Goal: Information Seeking & Learning: Check status

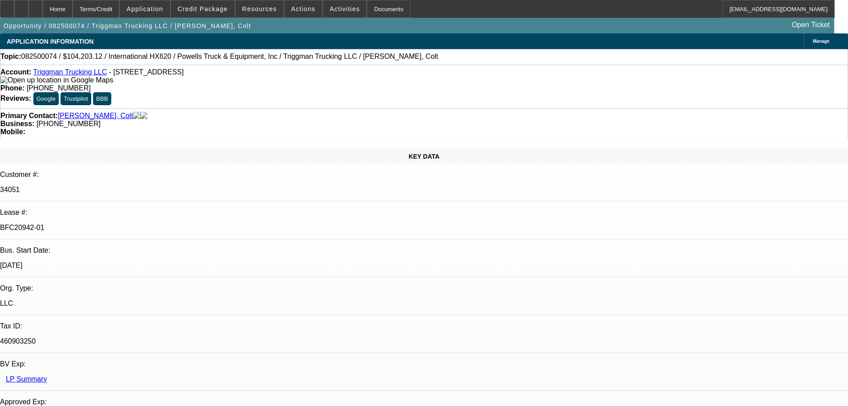
select select "0"
select select "2"
select select "0"
select select "6"
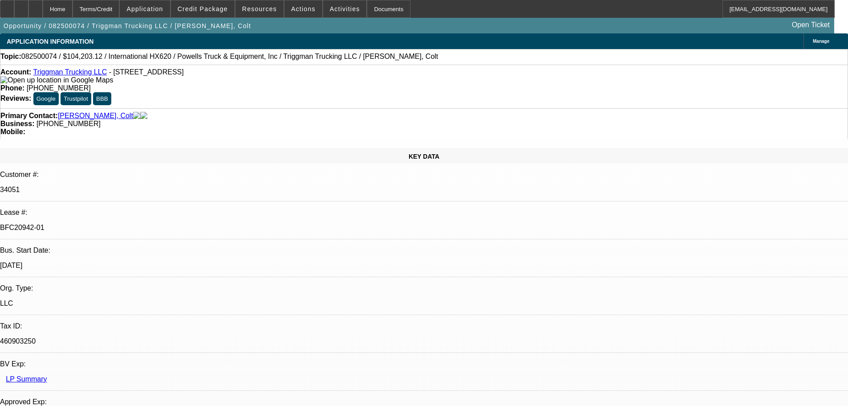
select select "0"
select select "2"
select select "0.1"
select select "4"
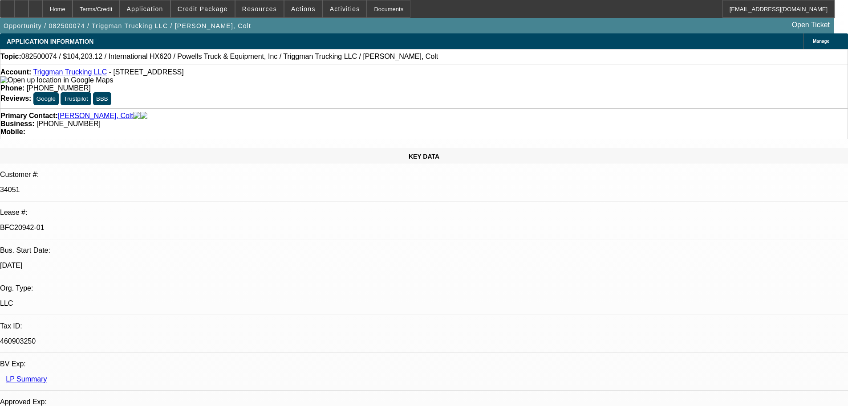
select select "0"
select select "2"
select select "0.1"
select select "4"
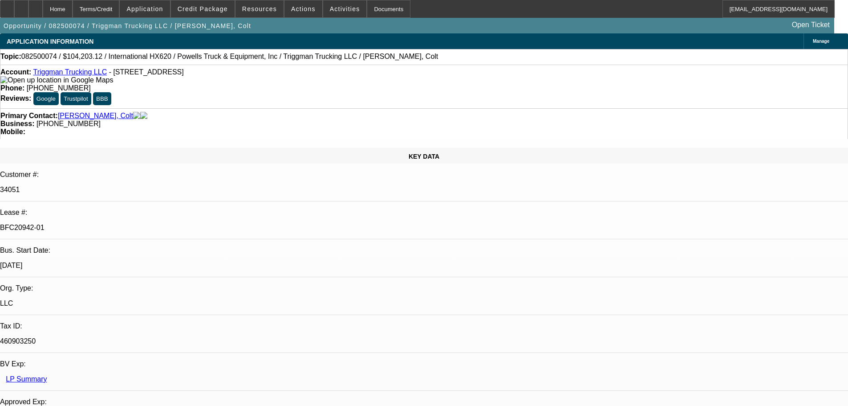
select select "0"
select select "2"
select select "0.1"
select select "4"
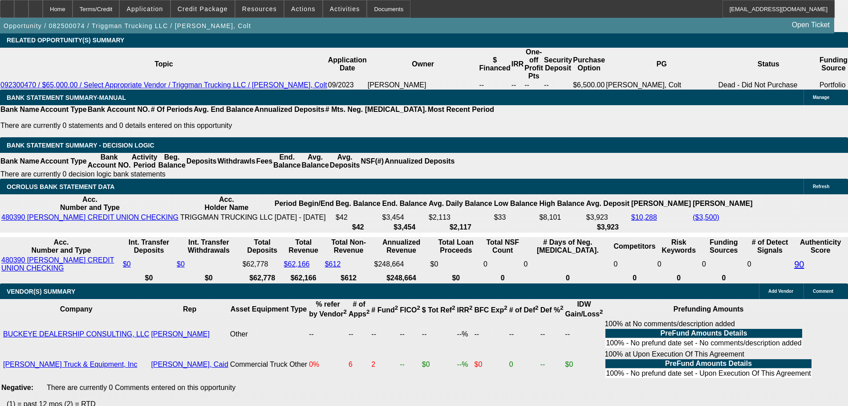
scroll to position [1558, 0]
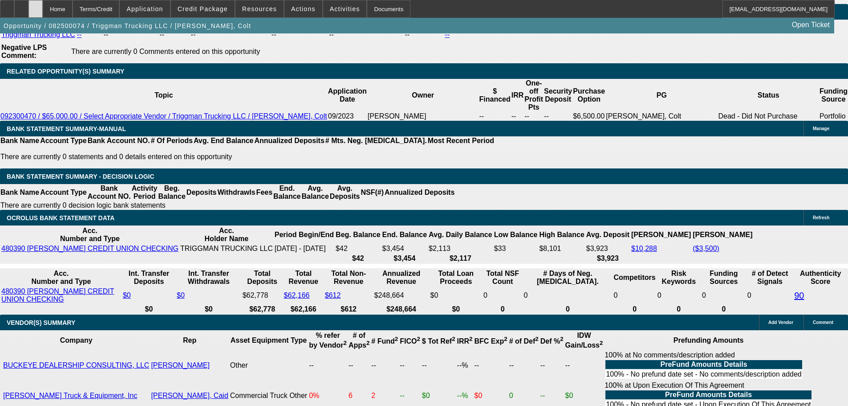
click at [43, 8] on div at bounding box center [35, 9] width 14 height 18
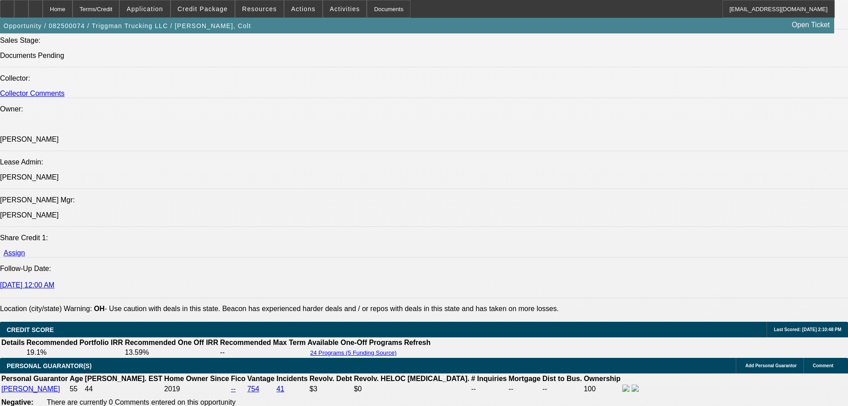
select select "0"
select select "2"
select select "0"
select select "6"
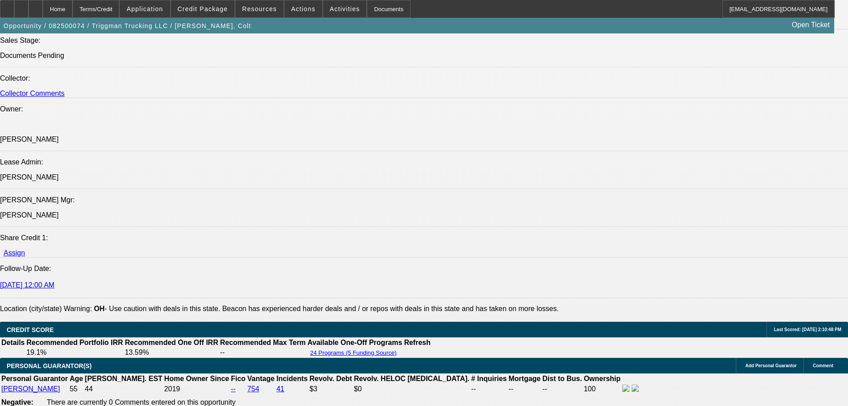
select select "0"
select select "2"
select select "0.1"
select select "4"
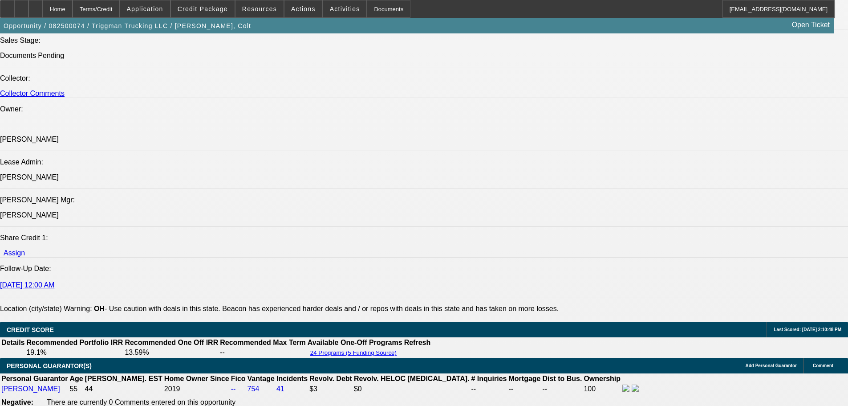
select select "0"
select select "2"
select select "0.1"
select select "4"
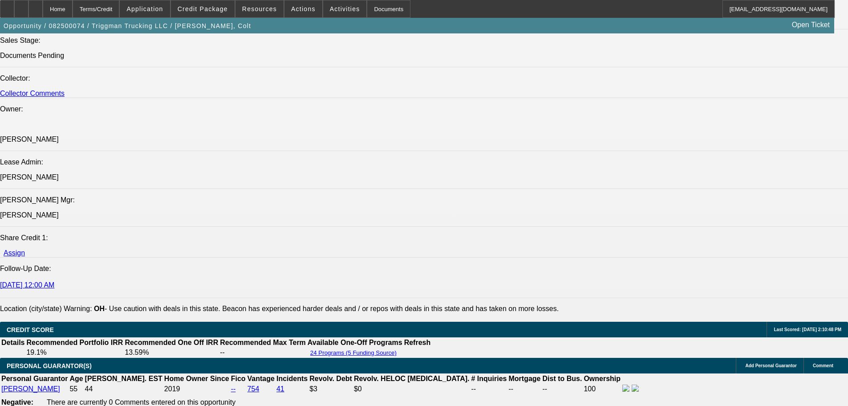
select select "0"
select select "2"
select select "0.1"
select select "4"
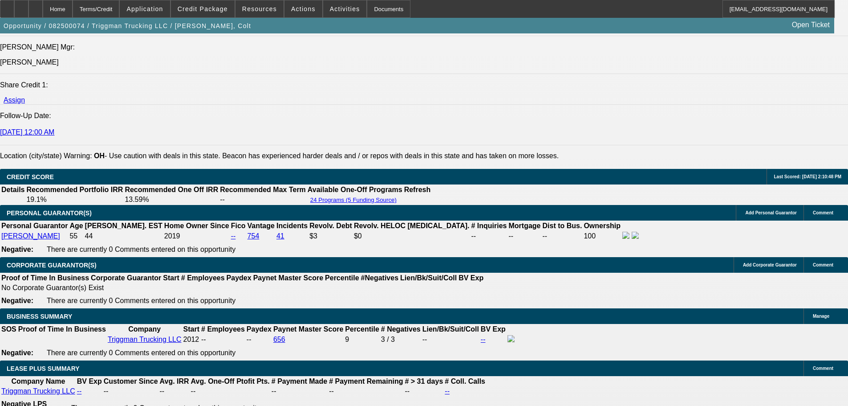
scroll to position [1380, 0]
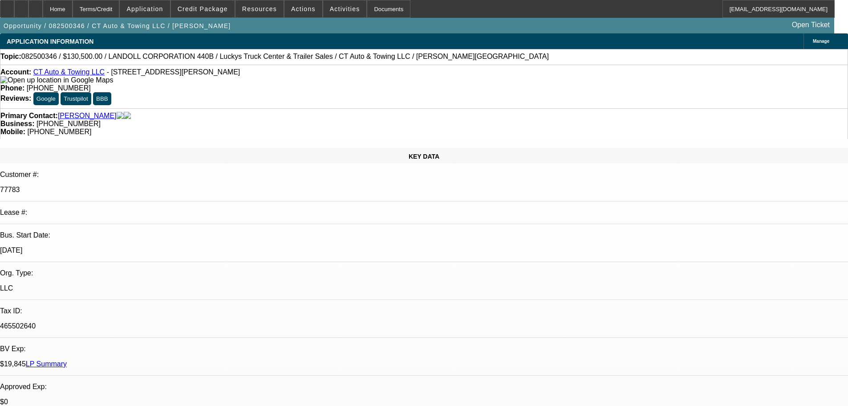
select select "0"
select select "6"
select select "0"
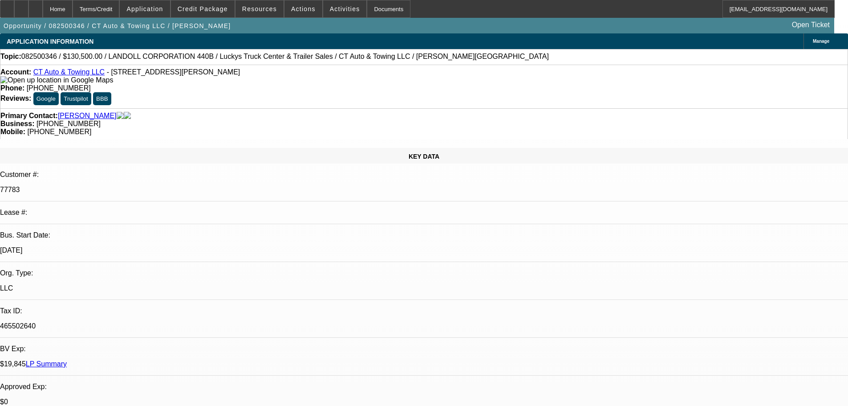
select select "0"
select select "6"
select select "0"
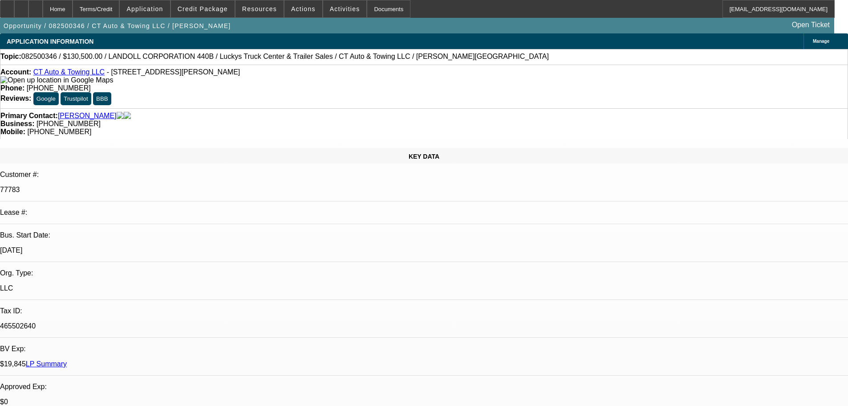
select select "0"
select select "6"
select select "0"
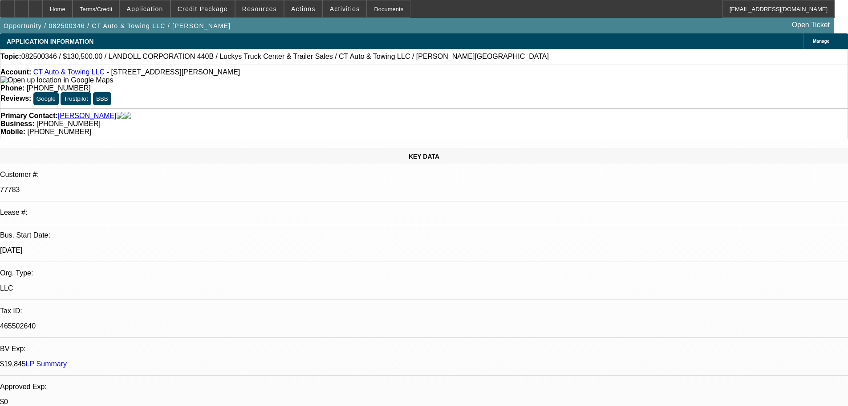
select select "6"
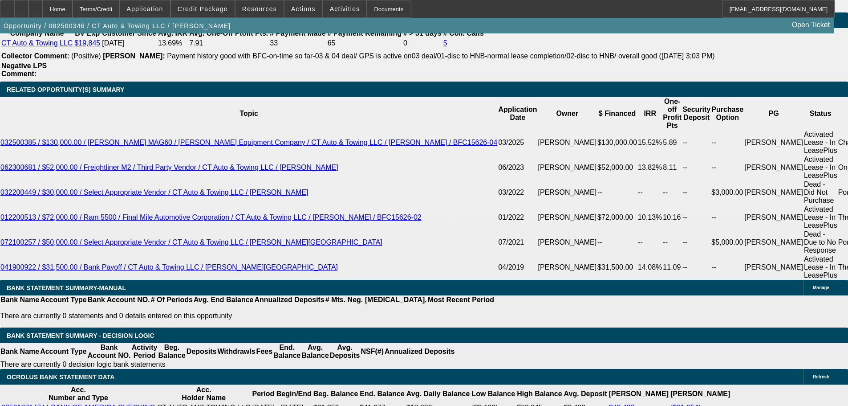
scroll to position [1558, 0]
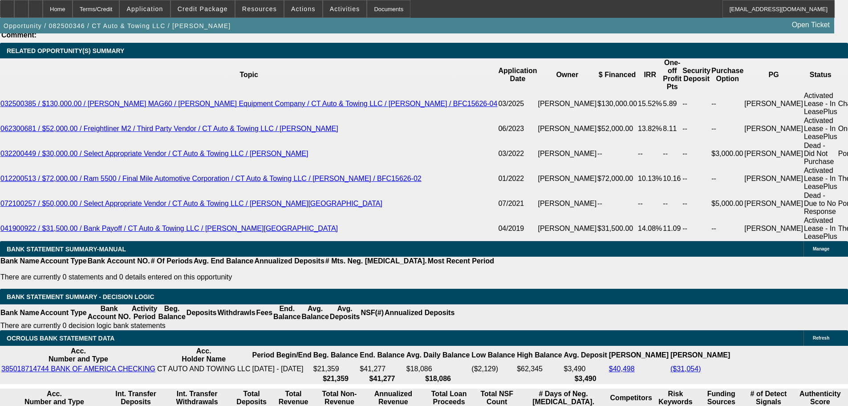
click at [43, 6] on div at bounding box center [35, 9] width 14 height 18
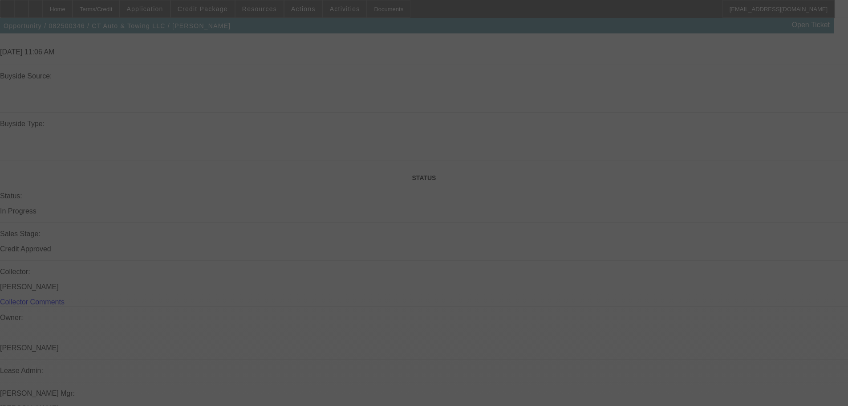
scroll to position [931, 0]
select select "0"
select select "6"
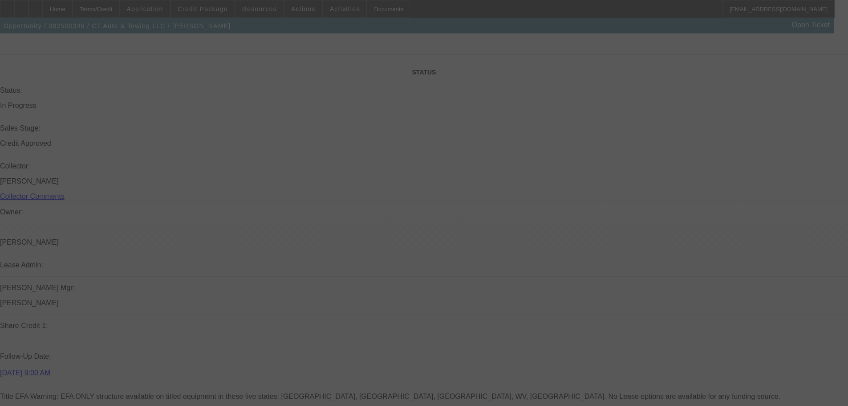
select select "0"
select select "6"
select select "0"
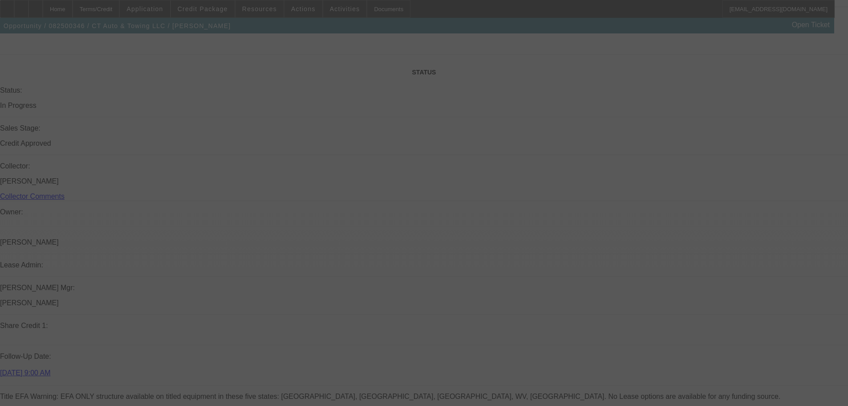
select select "0"
select select "6"
select select "0"
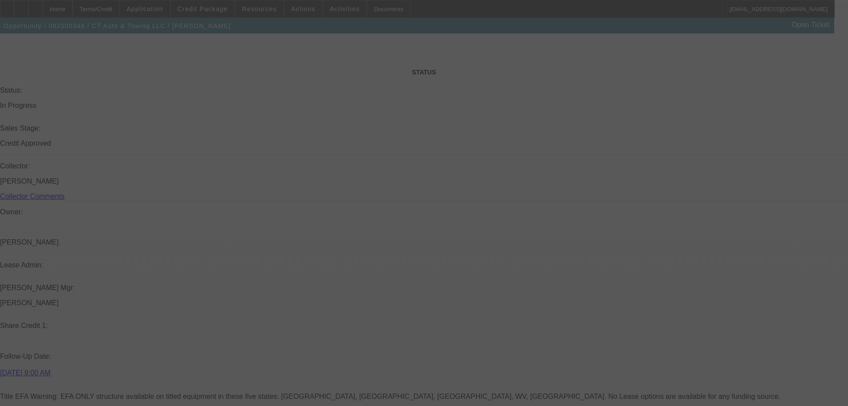
select select "0"
select select "6"
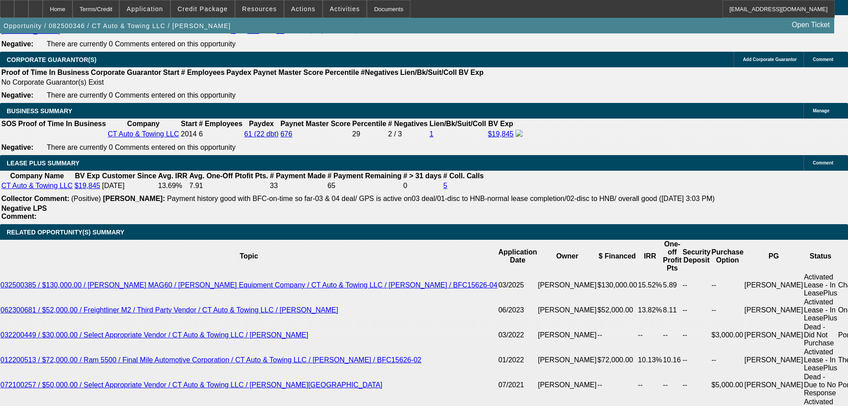
scroll to position [1377, 0]
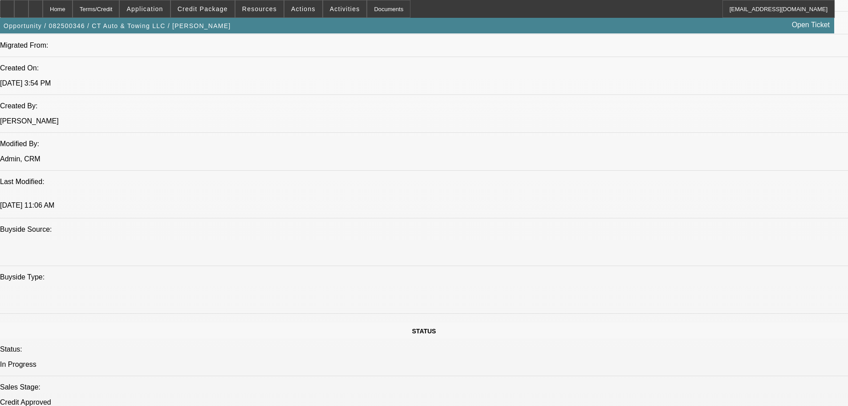
scroll to position [846, 0]
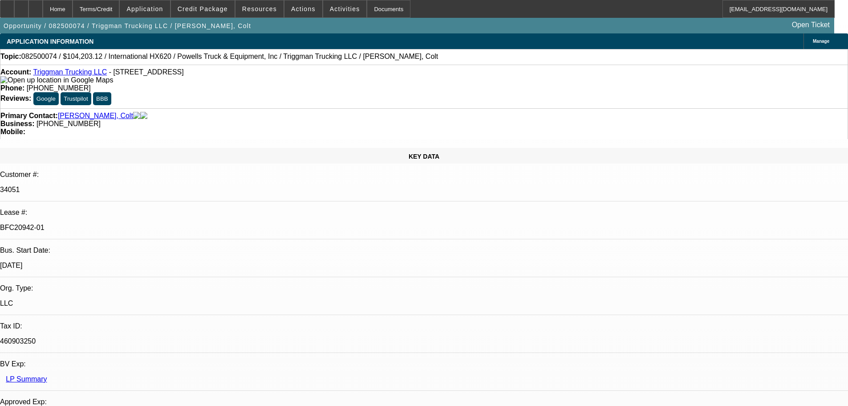
select select "0"
select select "2"
select select "0"
select select "6"
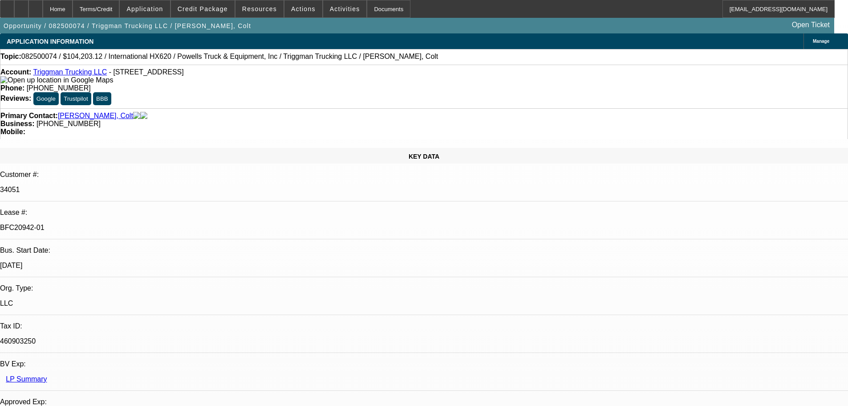
select select "0"
select select "2"
select select "0.1"
select select "4"
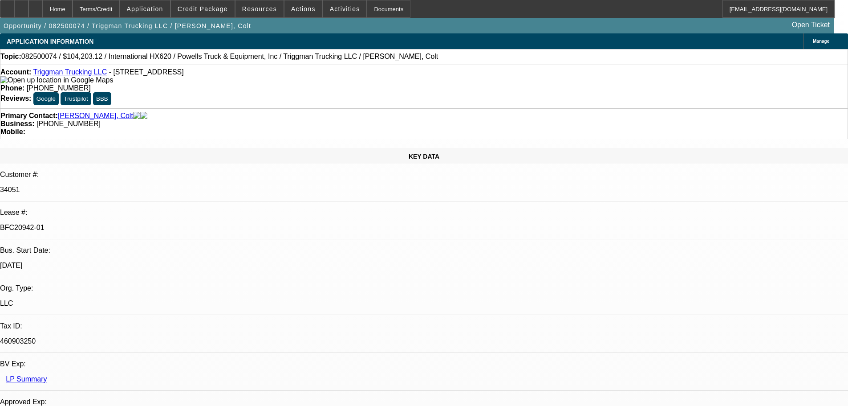
select select "0"
select select "2"
select select "0.1"
select select "4"
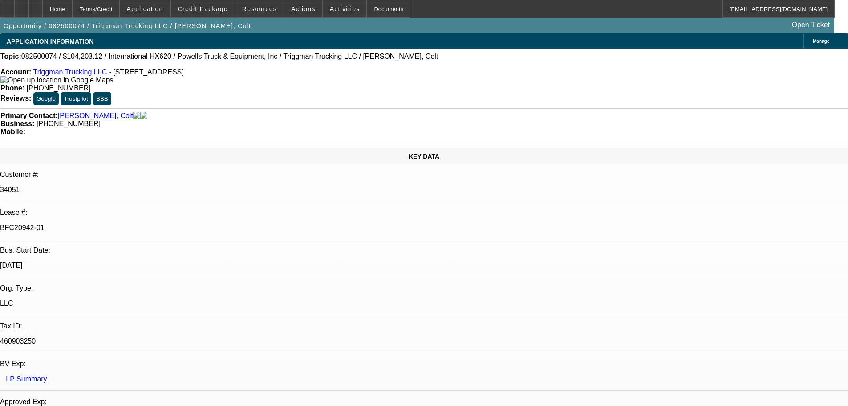
select select "0"
select select "2"
select select "0.1"
select select "4"
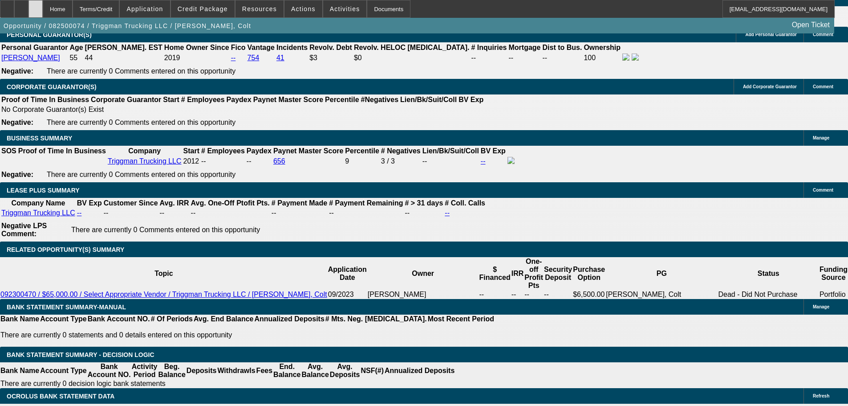
scroll to position [89, 0]
click at [43, 8] on div at bounding box center [35, 9] width 14 height 18
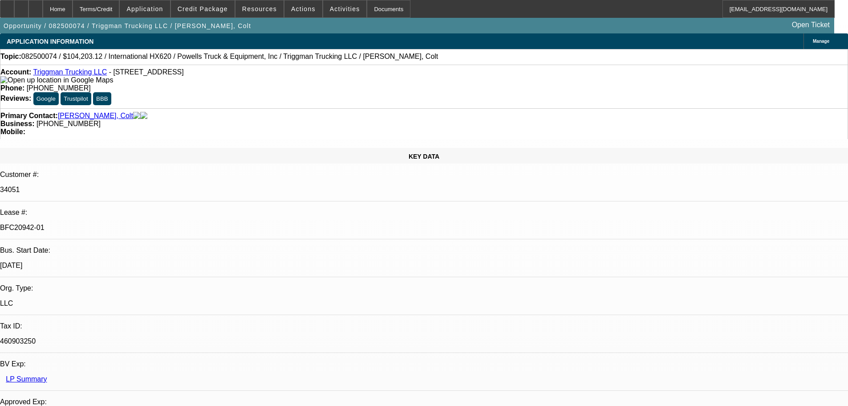
select select "0"
select select "2"
select select "0"
select select "6"
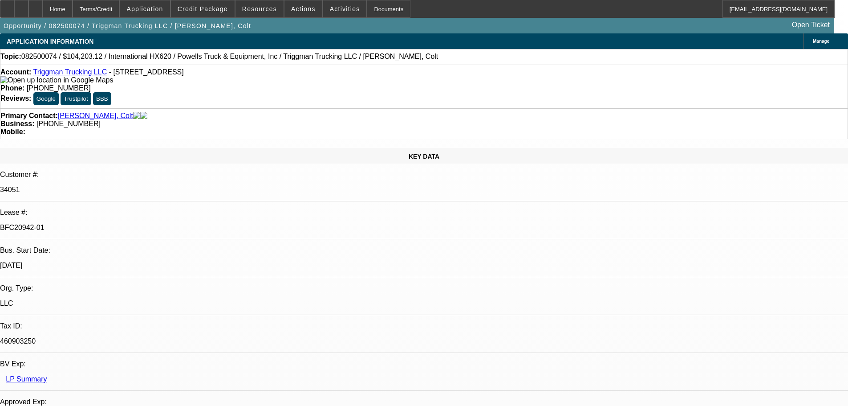
select select "0"
select select "2"
select select "0.1"
select select "4"
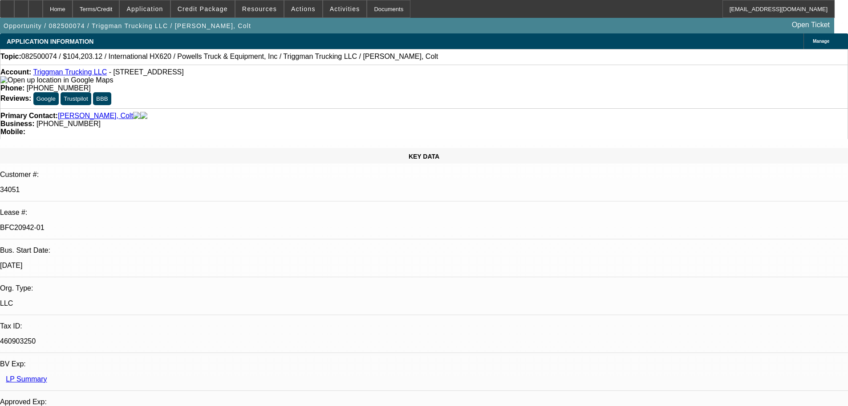
select select "0"
select select "2"
select select "0.1"
select select "4"
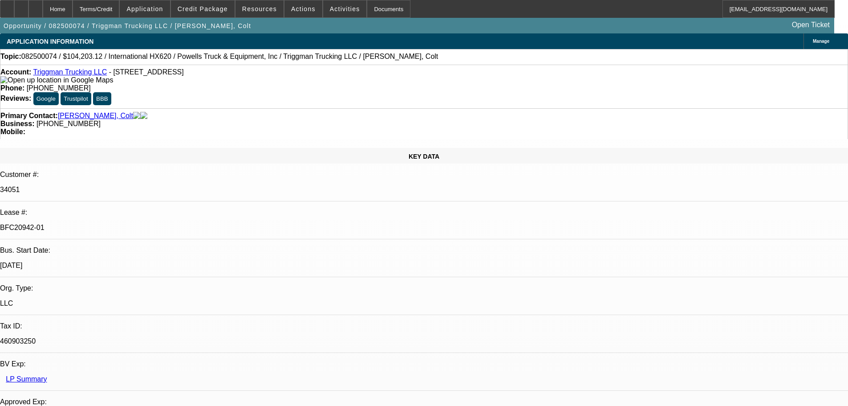
select select "0"
select select "2"
select select "0.1"
select select "4"
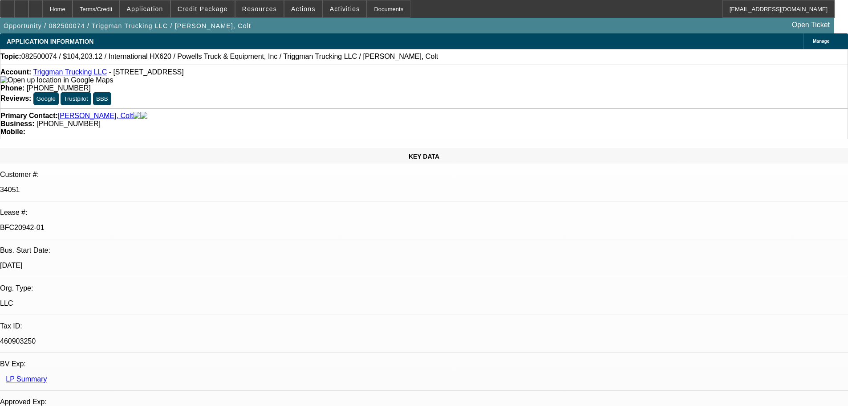
scroll to position [0, 0]
click at [7, 6] on icon at bounding box center [7, 6] width 0 height 0
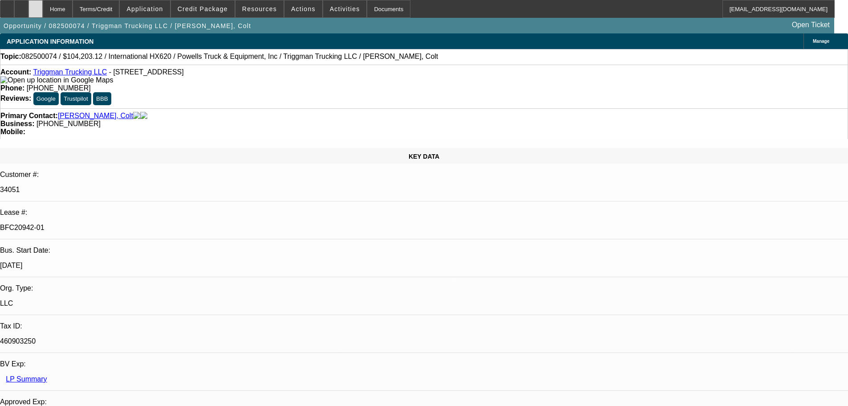
click at [36, 6] on icon at bounding box center [36, 6] width 0 height 0
select select "0"
select select "2"
select select "0"
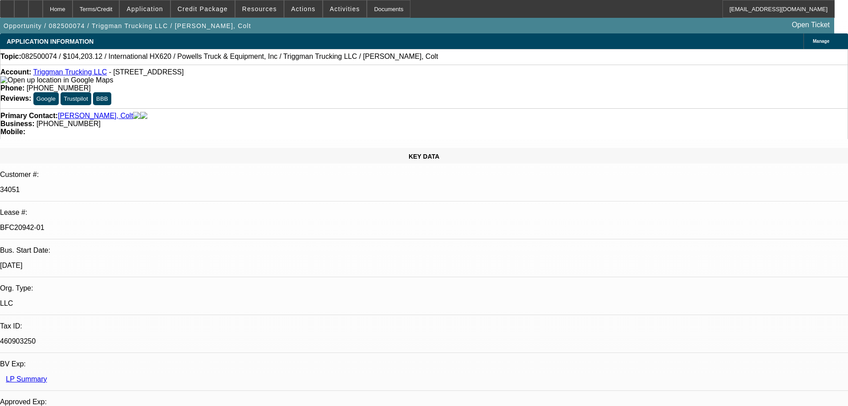
select select "6"
select select "0"
select select "2"
select select "0.1"
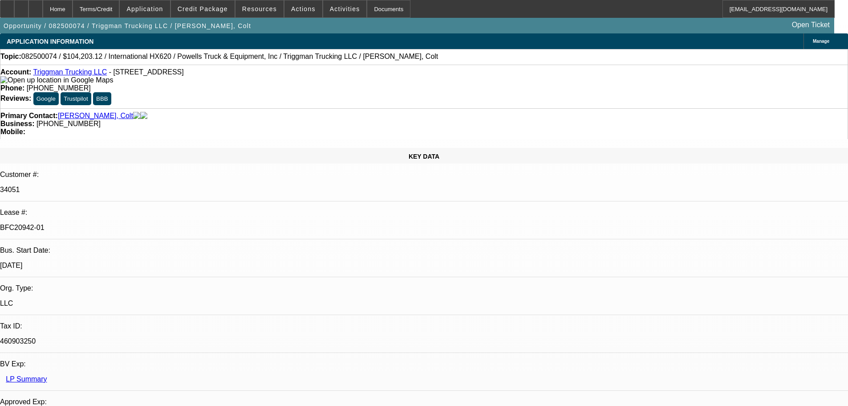
select select "4"
select select "0"
select select "2"
select select "0.1"
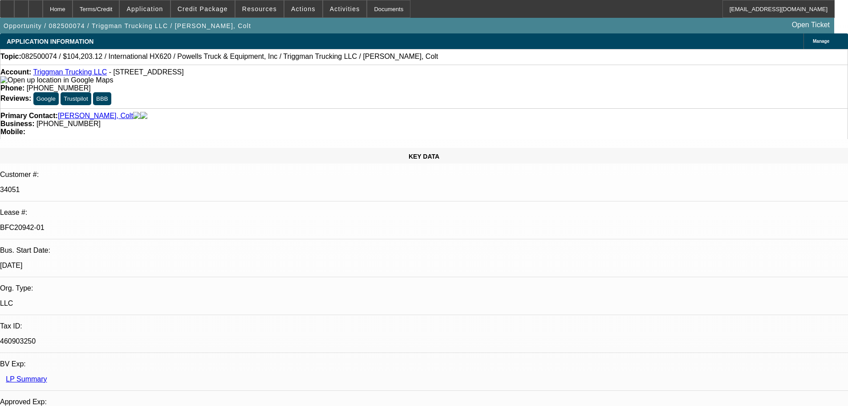
select select "4"
select select "0"
select select "2"
select select "0.1"
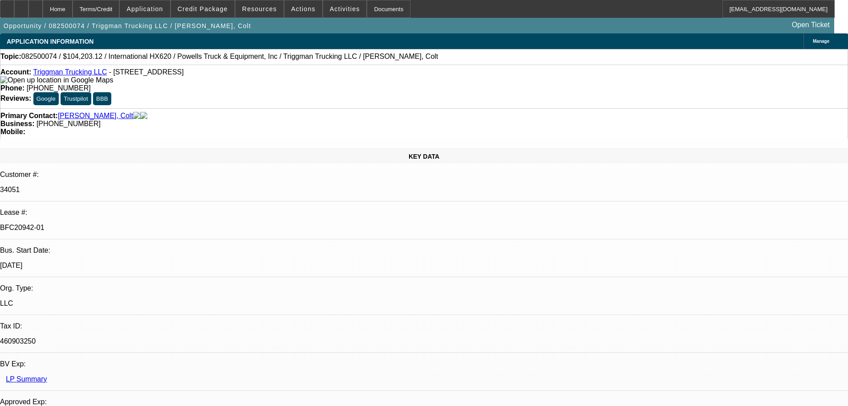
select select "4"
click at [43, 5] on div at bounding box center [35, 9] width 14 height 18
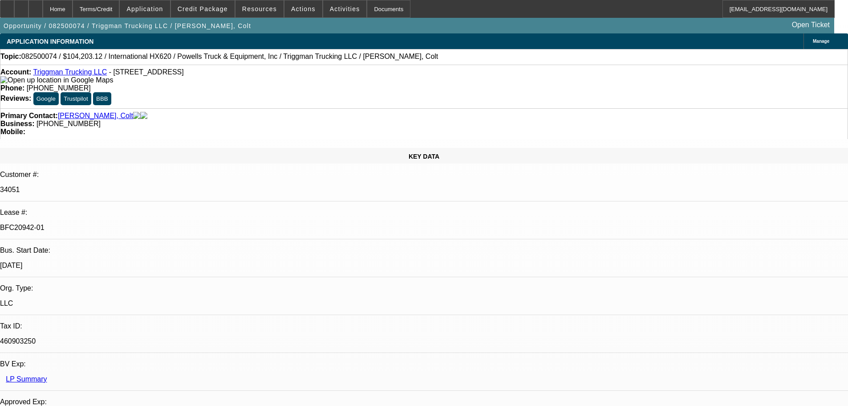
select select "0"
select select "2"
select select "0"
select select "6"
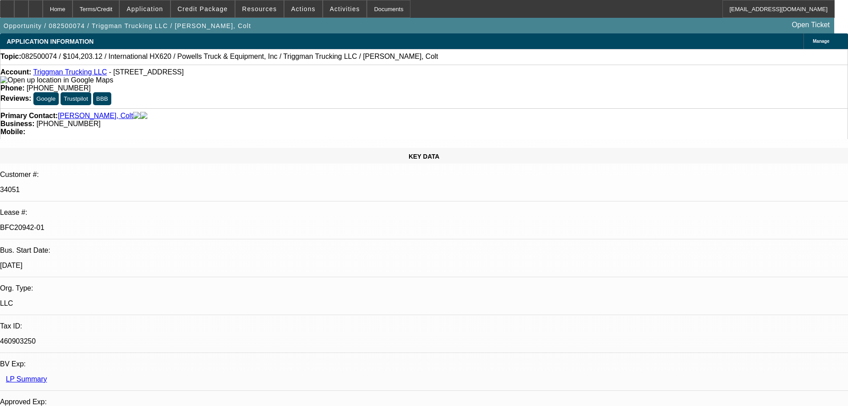
select select "0"
select select "2"
select select "0.1"
select select "4"
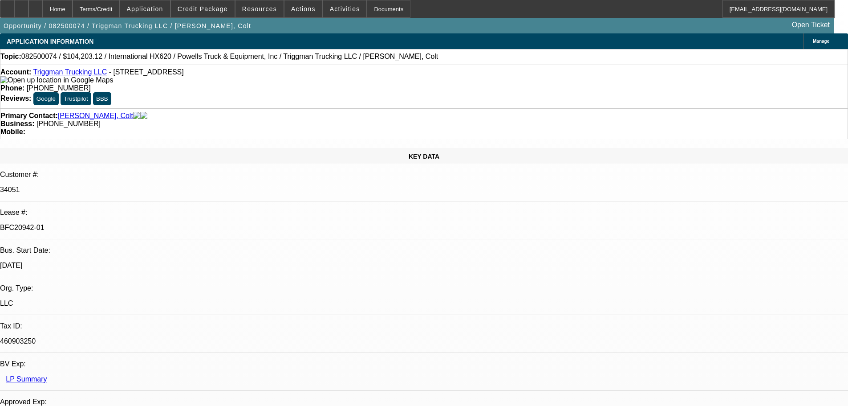
select select "0"
select select "2"
select select "0.1"
select select "4"
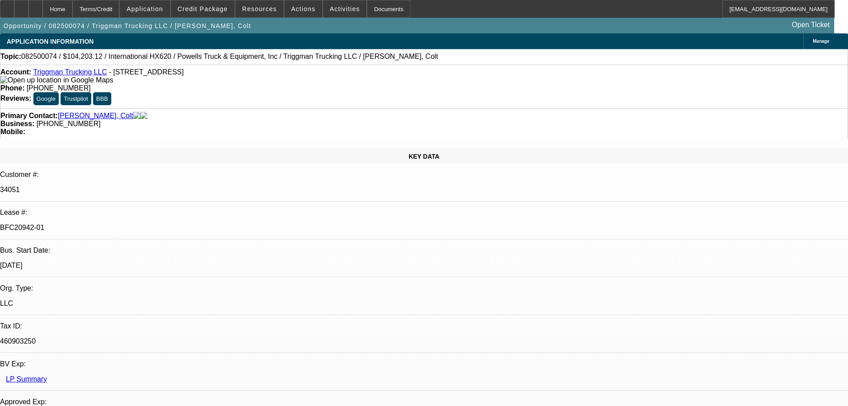
select select "0"
select select "2"
select select "0.1"
select select "4"
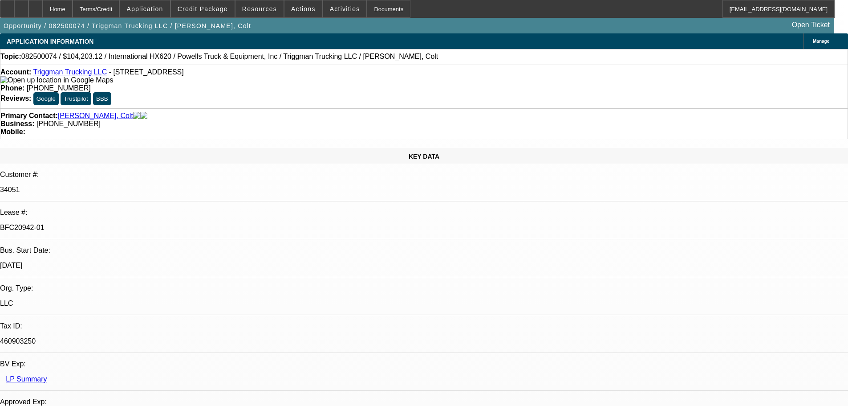
scroll to position [178, 0]
select select "0"
select select "2"
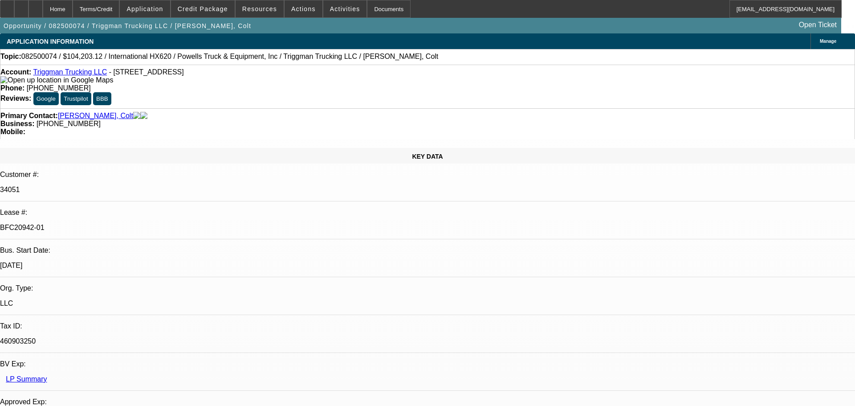
select select "0"
select select "6"
select select "0"
select select "2"
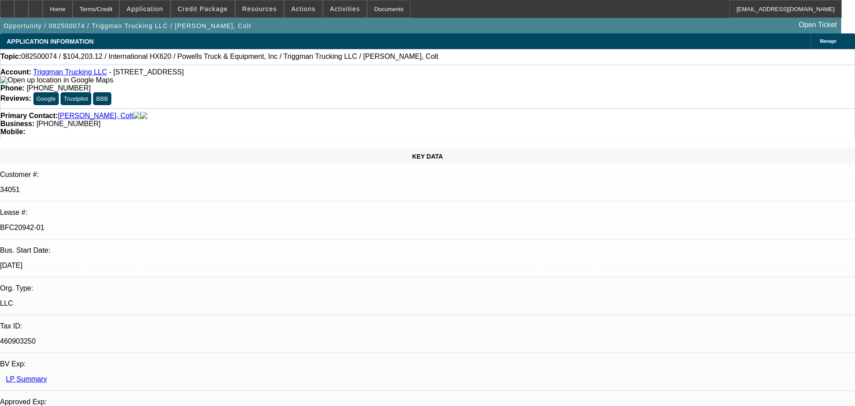
select select "0.1"
select select "4"
select select "0"
select select "2"
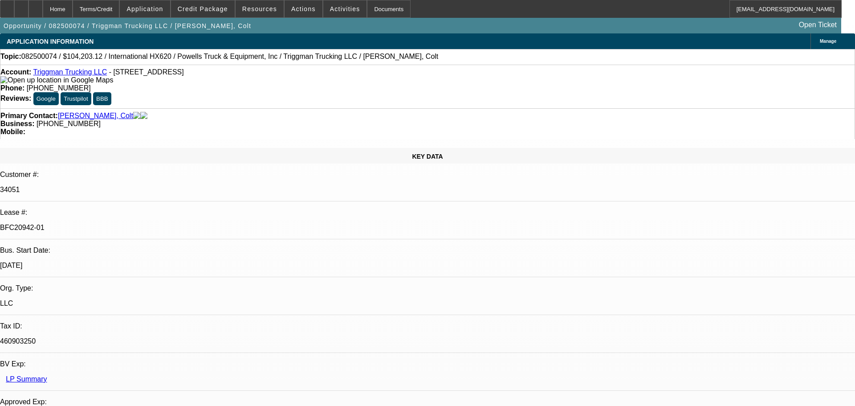
select select "0.1"
select select "4"
select select "0"
select select "2"
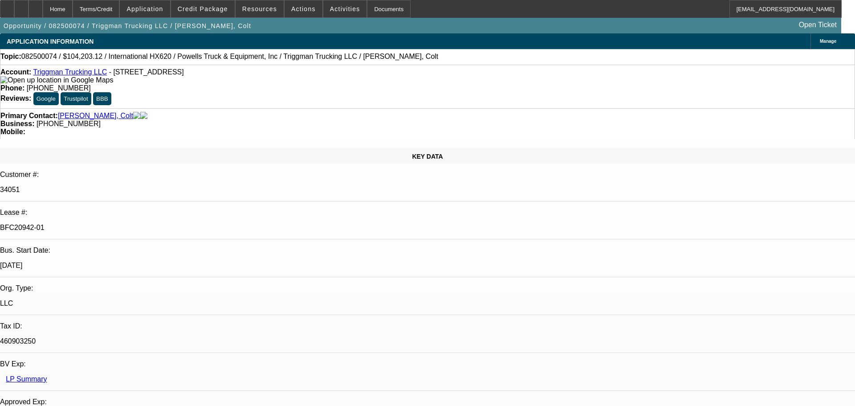
select select "0.1"
select select "4"
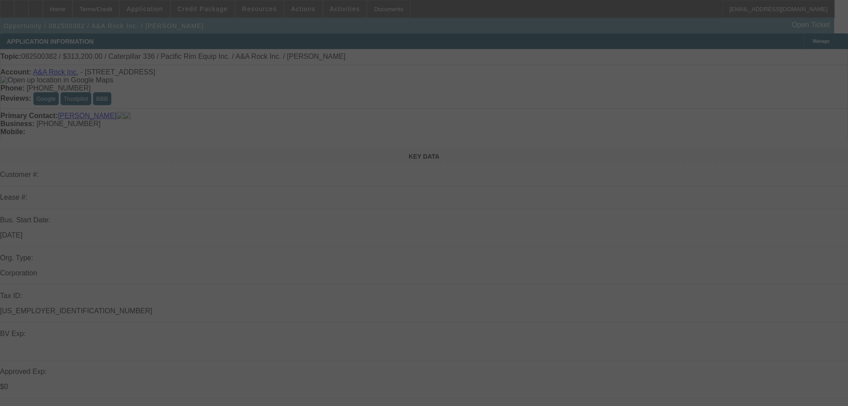
select select "0"
select select "2"
select select "0"
select select "6"
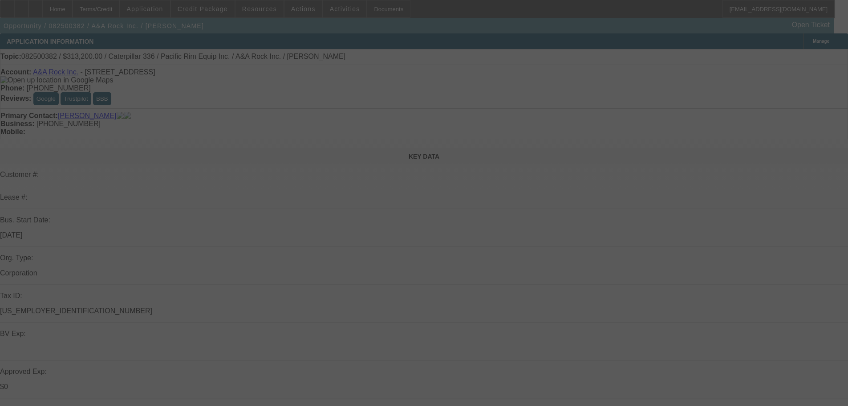
select select "0"
select select "2"
select select "0"
select select "6"
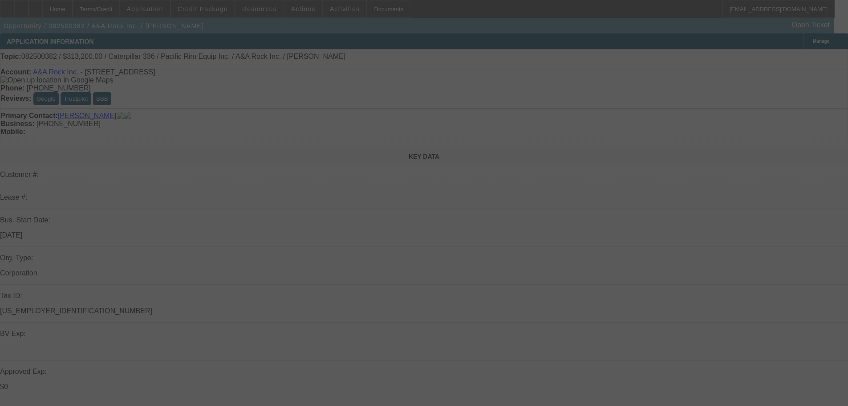
select select "0"
select select "2"
select select "0"
select select "6"
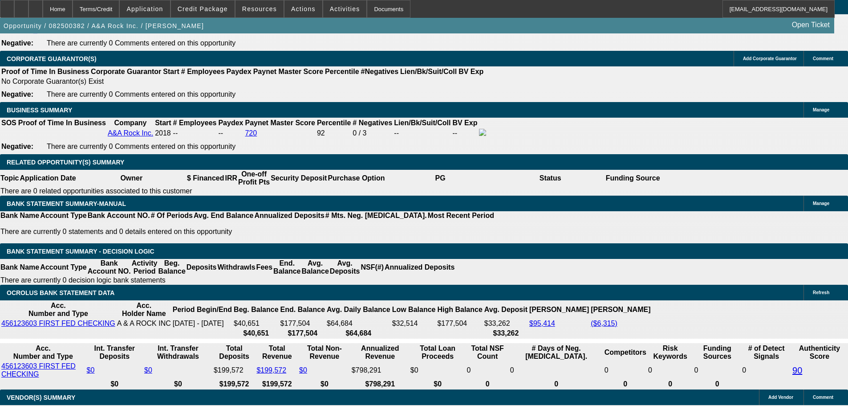
scroll to position [1336, 0]
